Goal: Information Seeking & Learning: Learn about a topic

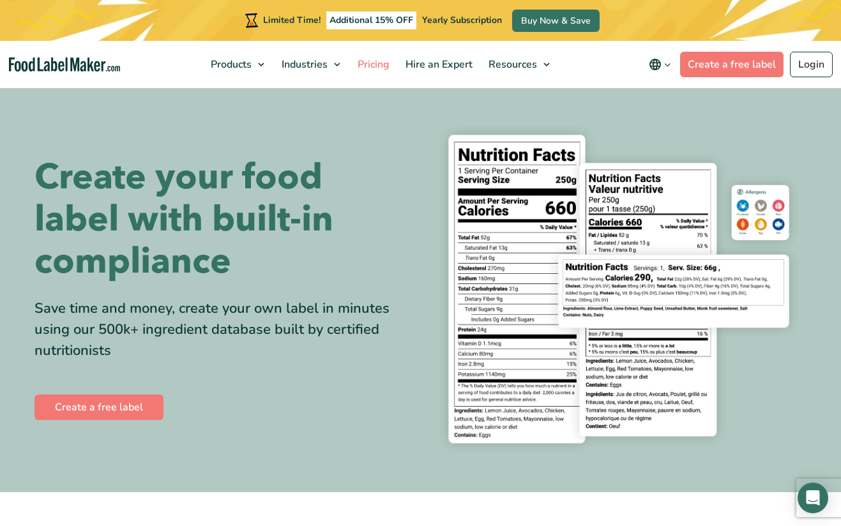
click at [371, 65] on span "Pricing" at bounding box center [372, 64] width 37 height 14
